Goal: Task Accomplishment & Management: Complete application form

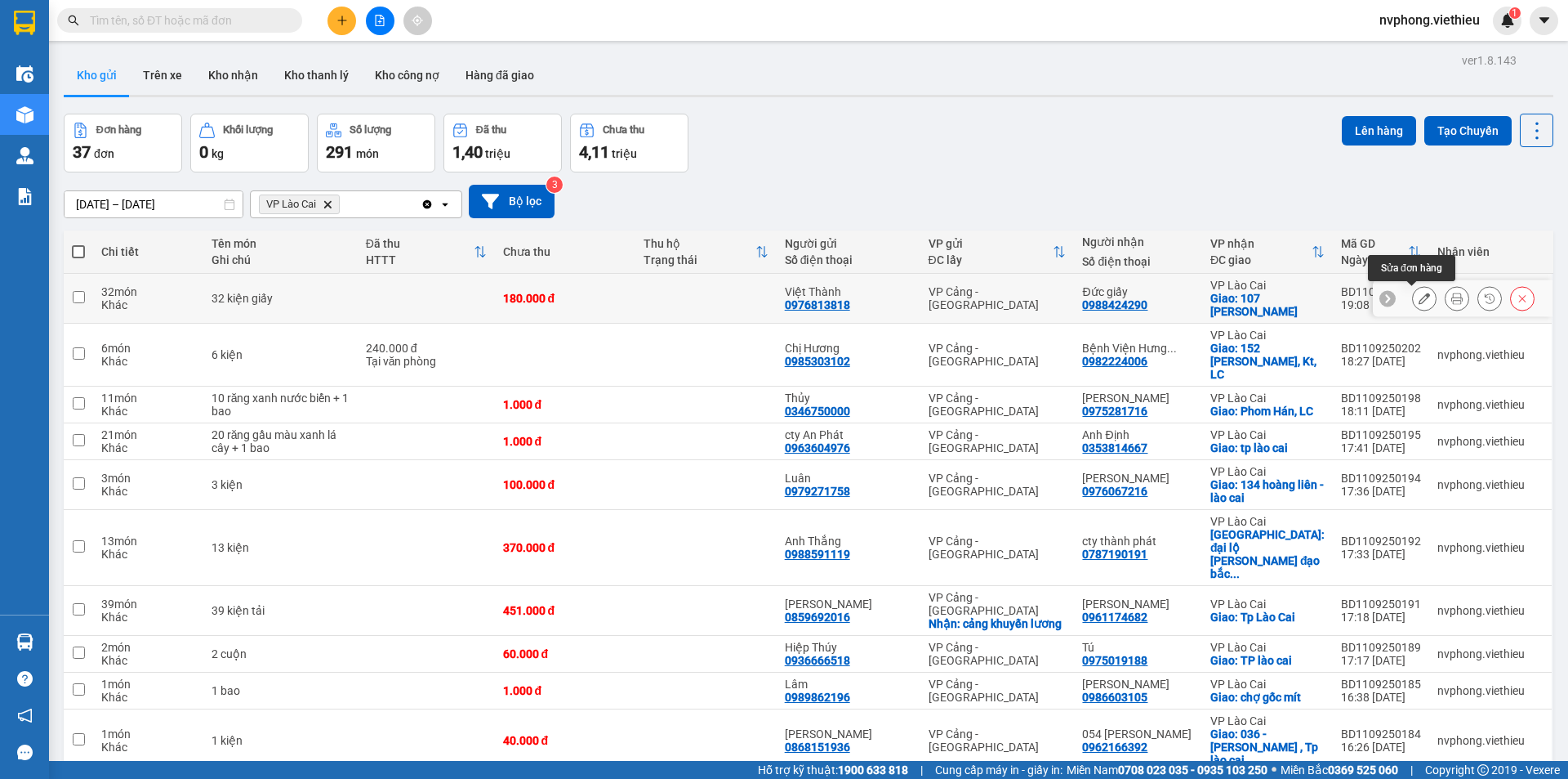
click at [1419, 302] on icon at bounding box center [1425, 298] width 12 height 12
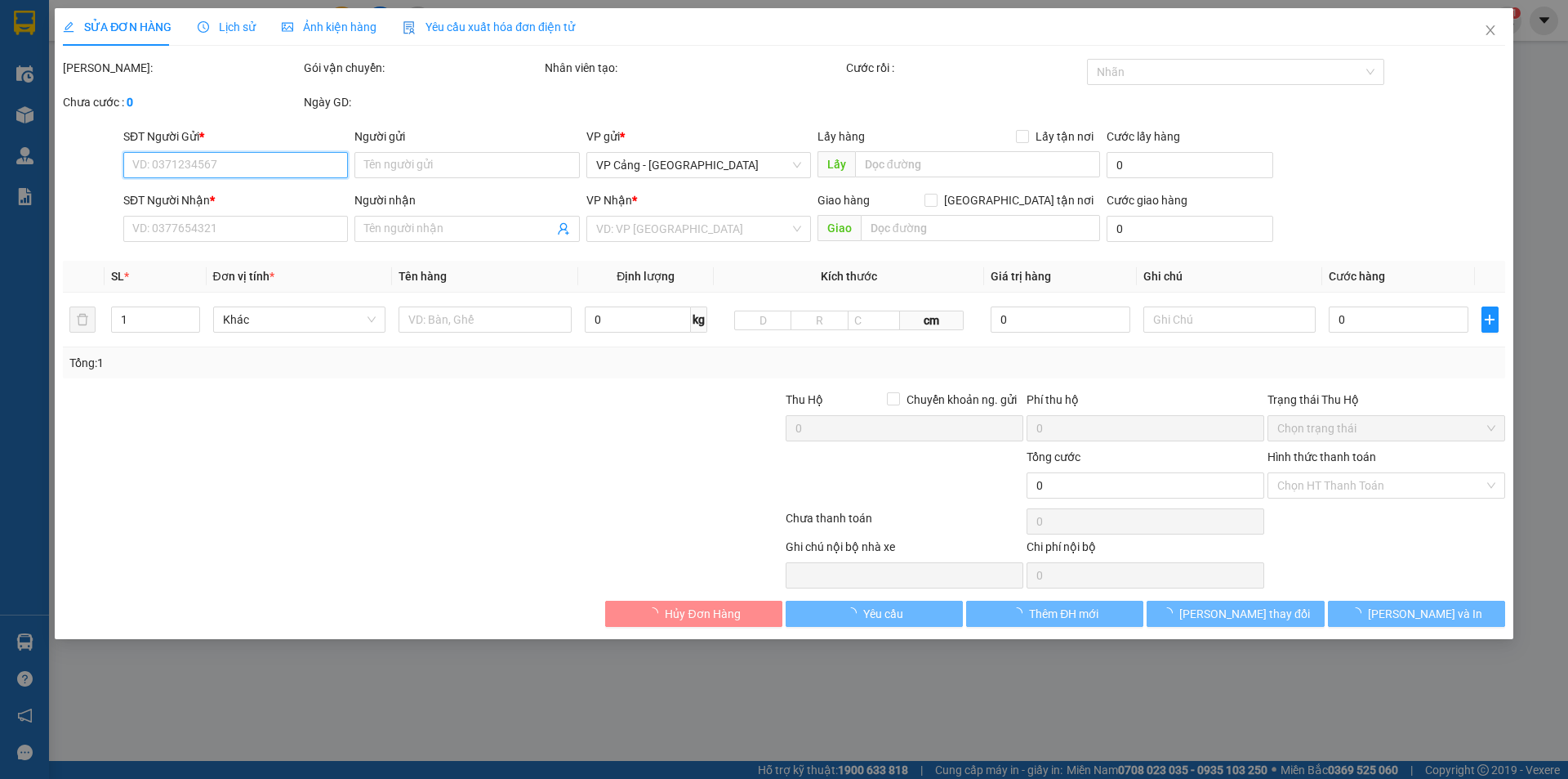
type input "0976813818"
type input "Việt Thành"
type input "0988424290"
type input "Đức giấy"
checkbox input "true"
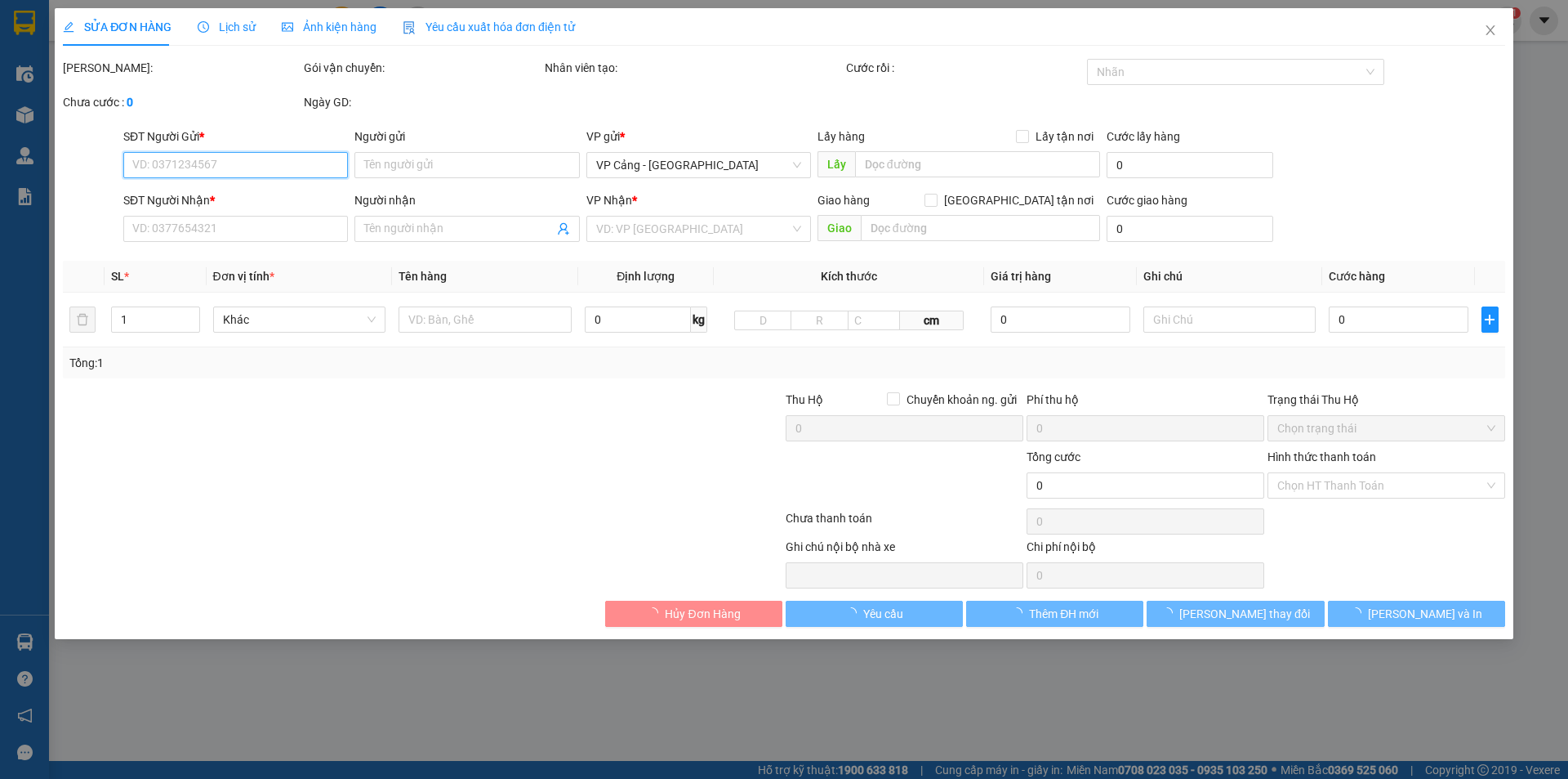
type input "107 [PERSON_NAME]"
type input "180.000"
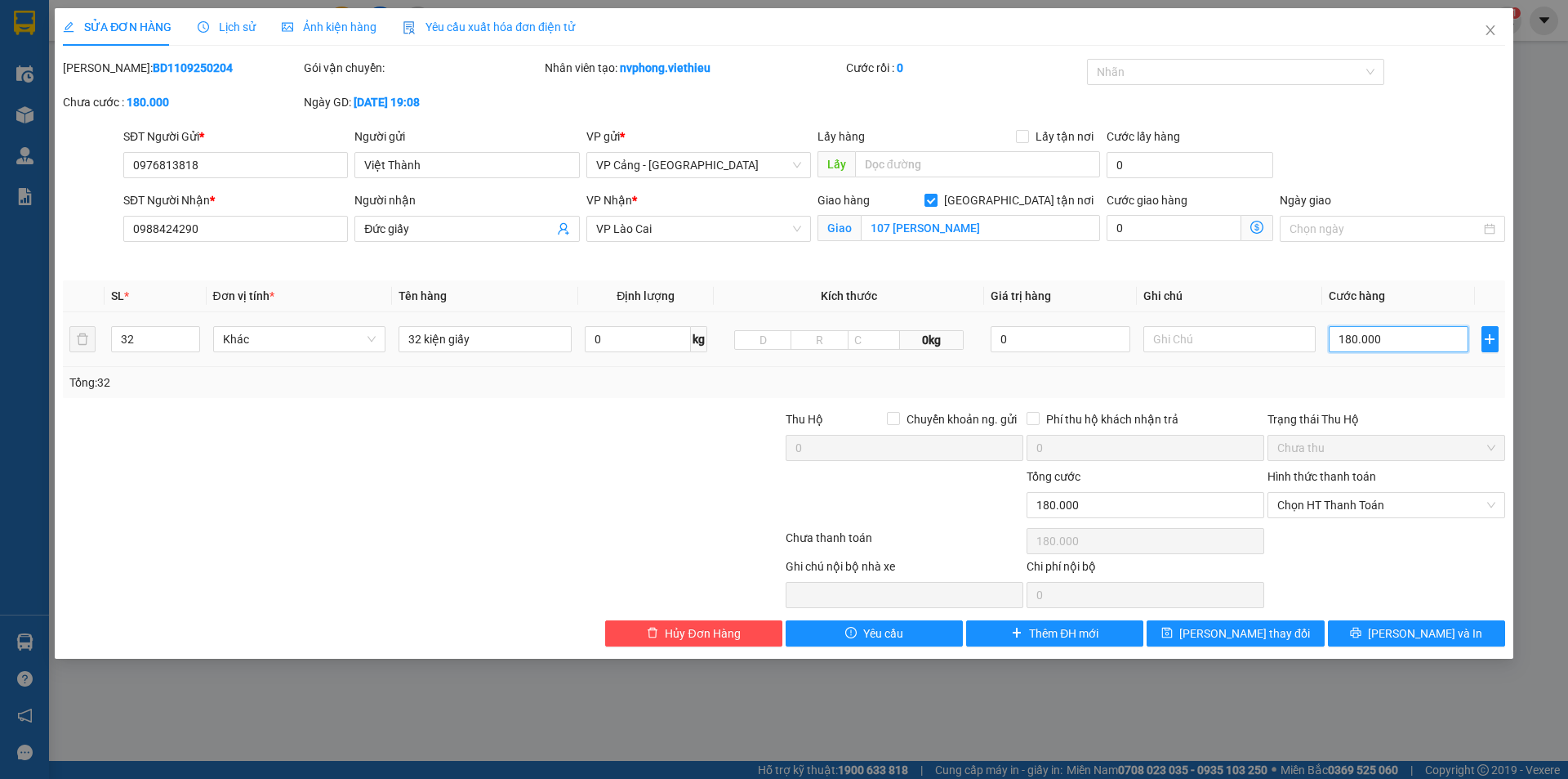
click at [1366, 347] on input "180.000" at bounding box center [1398, 339] width 139 height 26
type input "2"
type input "21"
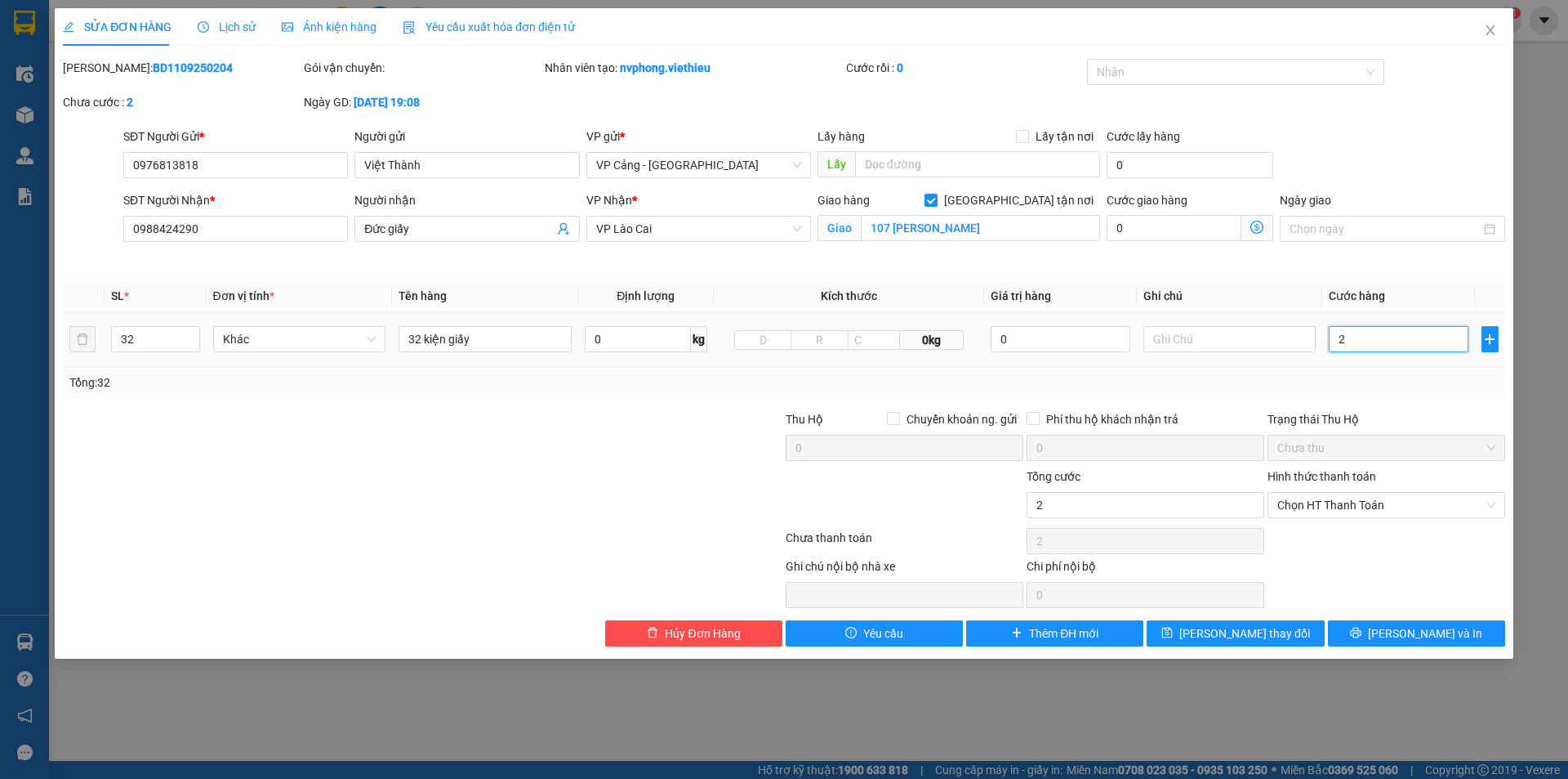
type input "21"
type input "215"
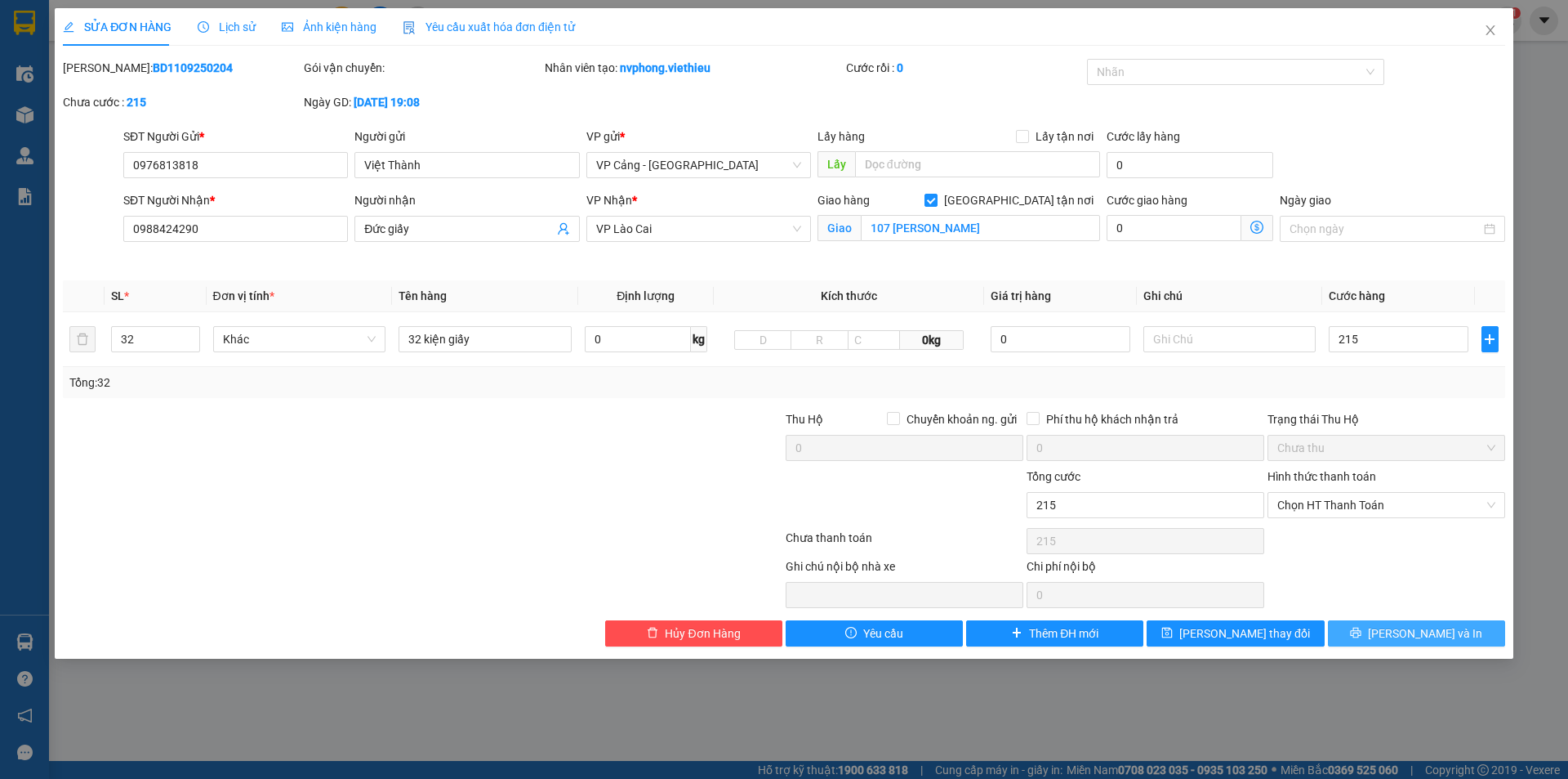
type input "215.000"
click at [1415, 641] on span "[PERSON_NAME] và In" at bounding box center [1426, 633] width 115 height 18
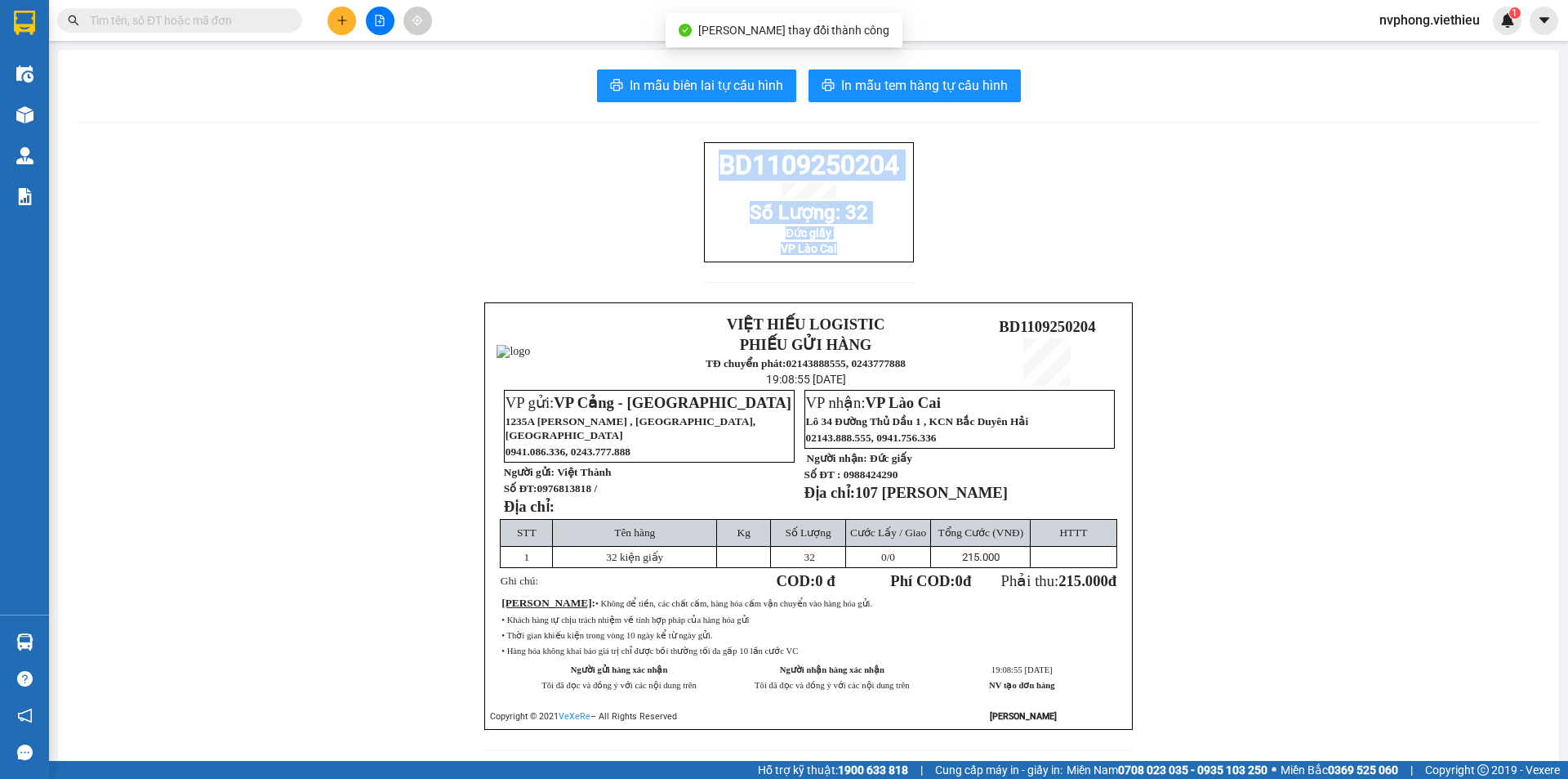
drag, startPoint x: 887, startPoint y: 274, endPoint x: 686, endPoint y: 173, distance: 224.9
click at [686, 173] on div "BD1109250204 Số Lượng: 32 Đức giấy VP Lào Cai VIỆT HIẾU LOGISTIC PHIẾU GỬI HÀNG…" at bounding box center [808, 456] width 1462 height 628
copy div "BD1109250204 Số Lượng: 32 Đức giấy VP Lào Cai"
